Goal: Task Accomplishment & Management: Manage account settings

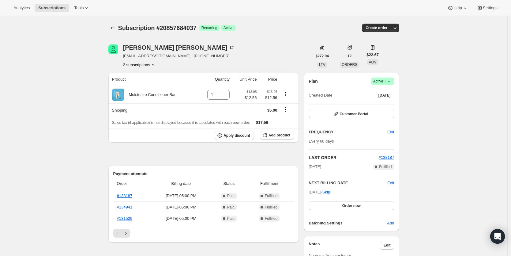
click at [140, 66] on button "2 subscriptions" at bounding box center [139, 65] width 33 height 6
click at [138, 85] on span "20857716805" at bounding box center [131, 86] width 25 height 5
click at [140, 66] on button "2 subscriptions" at bounding box center [139, 65] width 33 height 6
click at [140, 74] on span "20857684037" at bounding box center [131, 76] width 25 height 5
click at [391, 83] on icon at bounding box center [389, 81] width 6 height 6
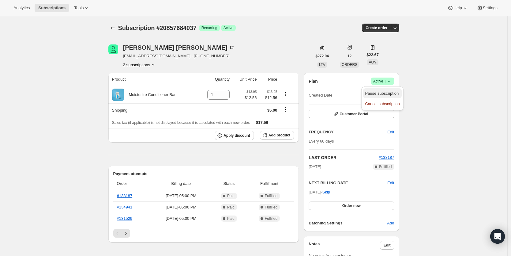
click at [388, 94] on span "Pause subscription" at bounding box center [382, 93] width 34 height 5
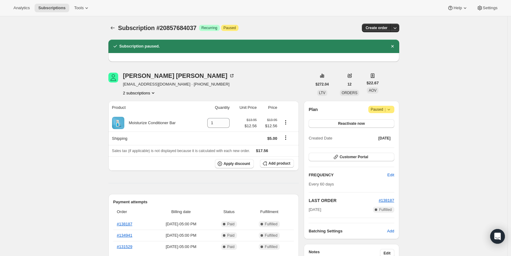
click at [156, 92] on icon "Product actions" at bounding box center [153, 93] width 6 height 6
click at [159, 114] on span "20857716805" at bounding box center [140, 115] width 43 height 6
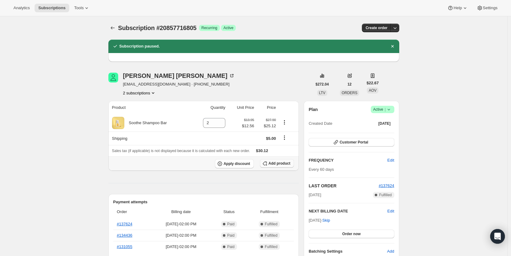
click at [279, 166] on button "Add product" at bounding box center [277, 163] width 34 height 9
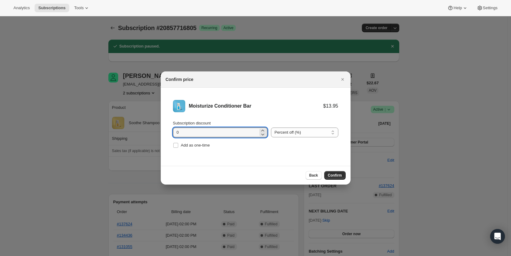
drag, startPoint x: 188, startPoint y: 131, endPoint x: 173, endPoint y: 131, distance: 15.3
click at [173, 131] on li "Moisturize Conditioner Bar $13.95 Subscription discount 0 Percent off (%) Amoun…" at bounding box center [256, 125] width 190 height 74
type input "15"
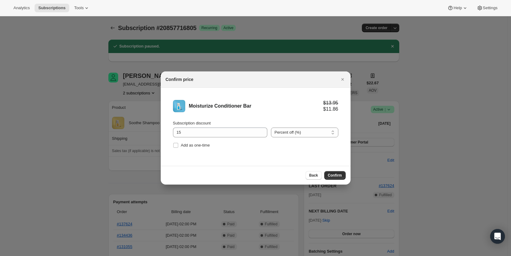
click at [255, 161] on li "Moisturize Conditioner Bar $13.95 $11.86 Subscription discount 15 Percent off (…" at bounding box center [256, 125] width 190 height 74
click at [335, 178] on button "Confirm" at bounding box center [334, 175] width 21 height 9
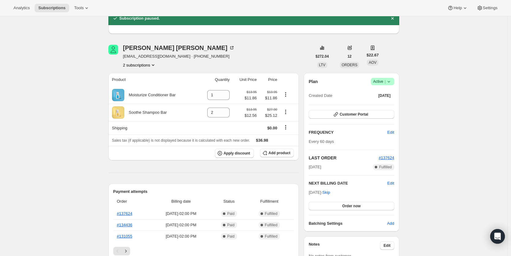
scroll to position [28, 0]
click at [353, 114] on span "Customer Portal" at bounding box center [354, 114] width 28 height 5
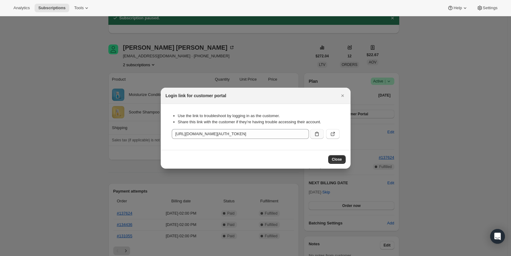
click at [316, 135] on icon ":rob:" at bounding box center [317, 134] width 6 height 6
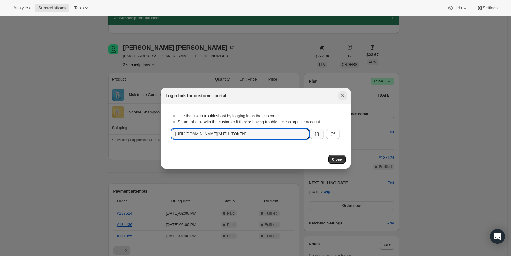
click at [342, 95] on icon "Close" at bounding box center [342, 95] width 2 height 2
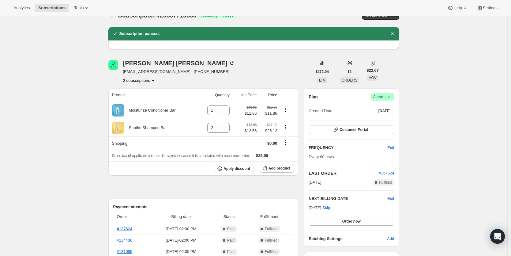
scroll to position [0, 0]
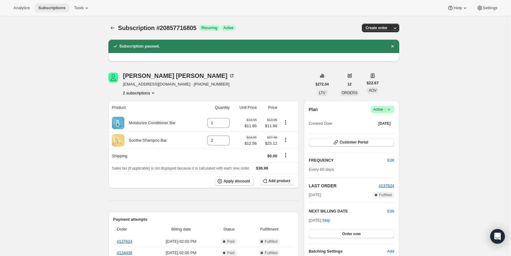
click at [52, 7] on span "Subscriptions" at bounding box center [51, 8] width 27 height 5
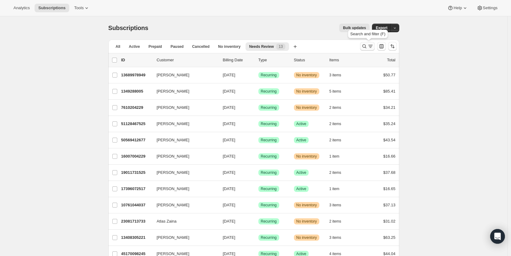
click at [364, 46] on icon "Search and filter results" at bounding box center [365, 46] width 6 height 6
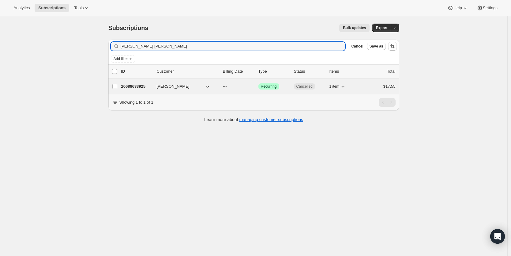
type input "[PERSON_NAME] [PERSON_NAME]"
click at [142, 88] on p "20688633925" at bounding box center [136, 86] width 31 height 6
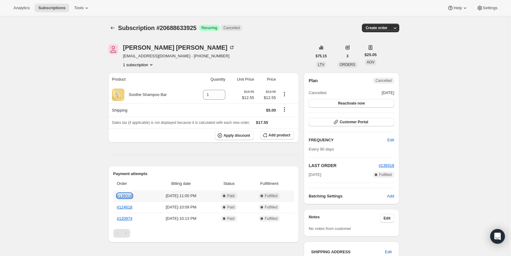
click at [130, 196] on link "#139318" at bounding box center [125, 195] width 16 height 5
